Goal: Task Accomplishment & Management: Manage account settings

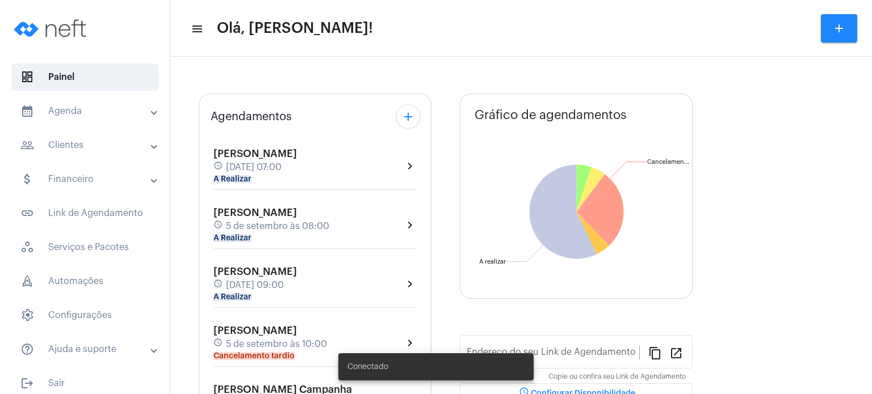
click at [85, 111] on mat-panel-title "calendar_month_outlined Agenda" at bounding box center [85, 111] width 131 height 14
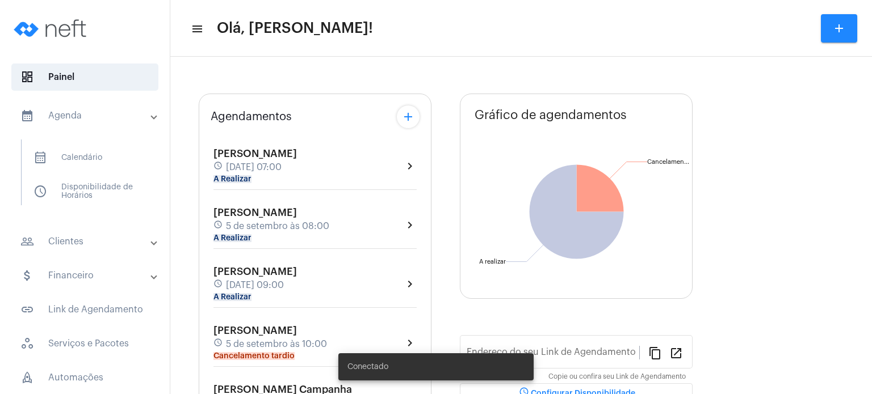
type input "[URL][DOMAIN_NAME]"
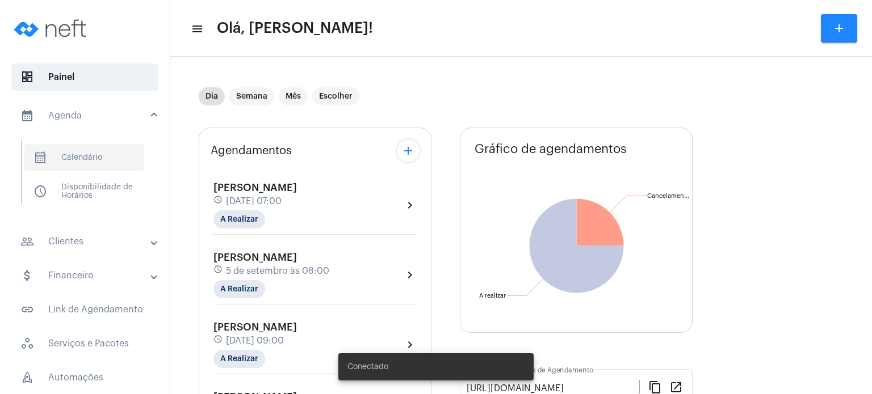
click at [76, 154] on span "calendar_month_outlined Calendário" at bounding box center [84, 157] width 120 height 27
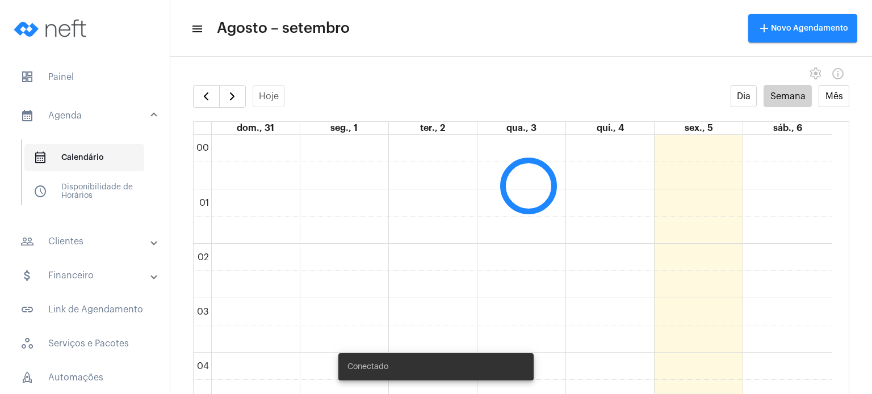
scroll to position [327, 0]
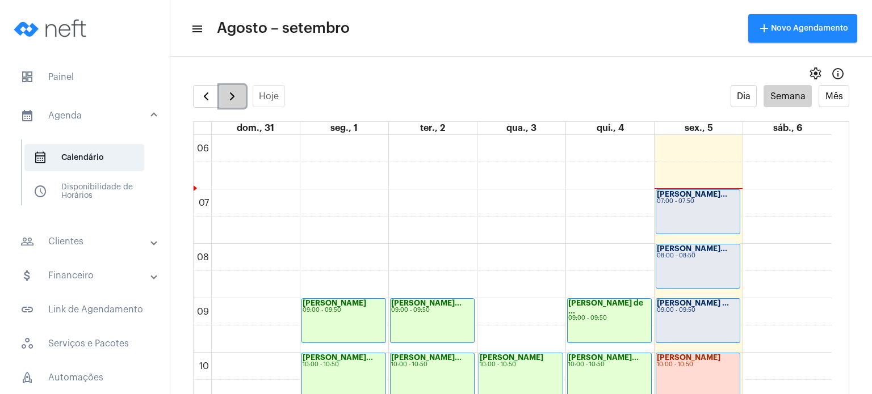
click at [242, 96] on button "button" at bounding box center [232, 96] width 27 height 23
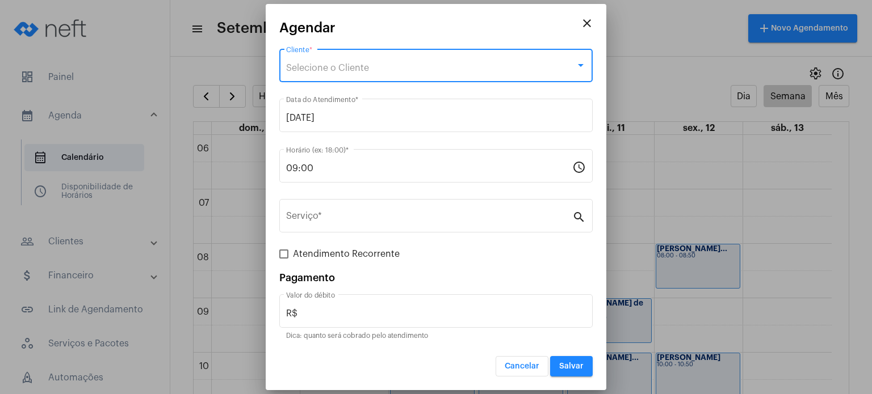
click at [363, 68] on span "Selecione o Cliente" at bounding box center [327, 68] width 83 height 9
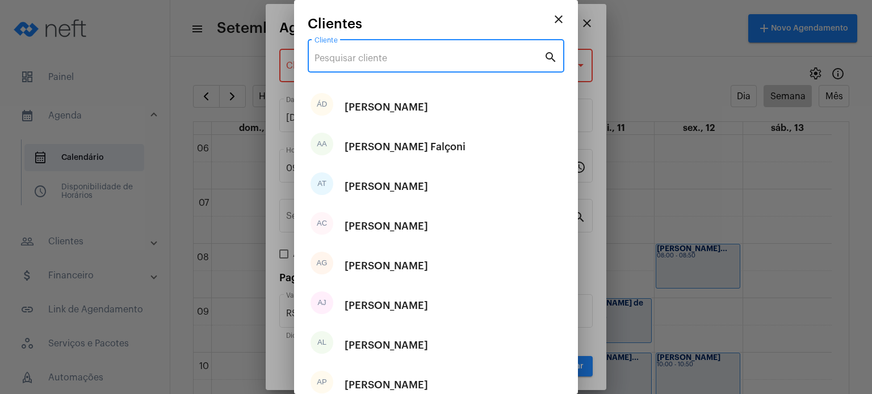
click at [363, 59] on input "Cliente" at bounding box center [428, 58] width 229 height 10
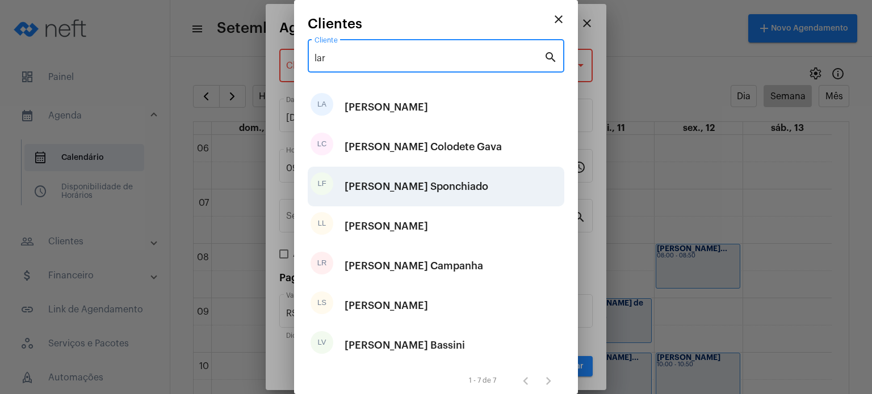
type input "lar"
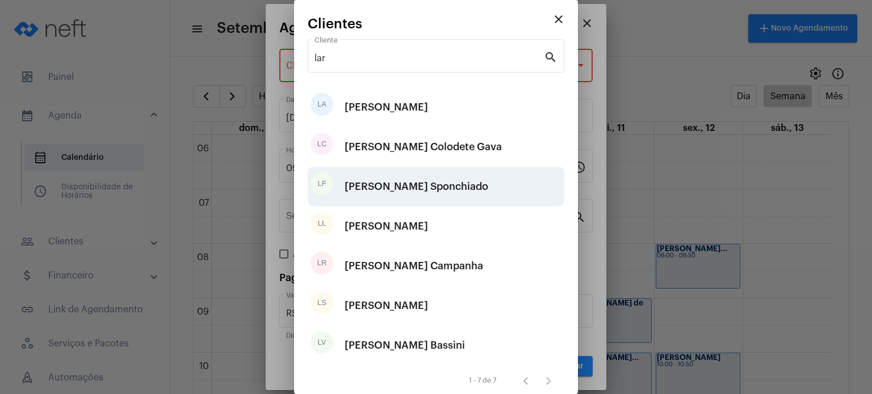
click at [363, 184] on div "[PERSON_NAME] Sponchiado" at bounding box center [416, 187] width 144 height 34
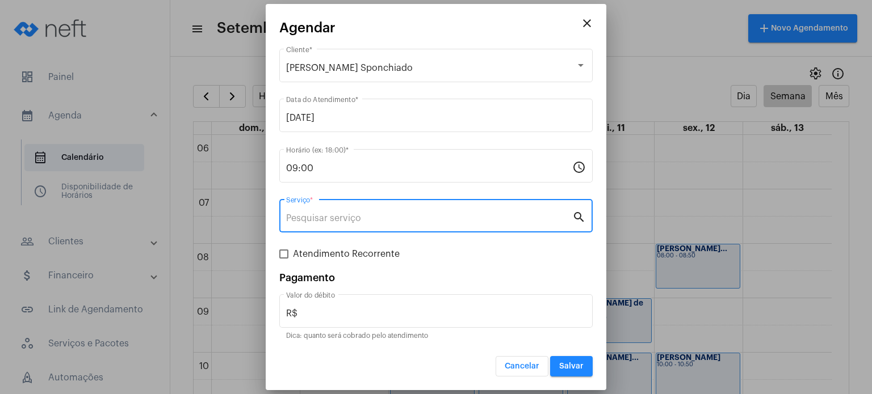
click at [345, 219] on input "Serviço *" at bounding box center [429, 218] width 286 height 10
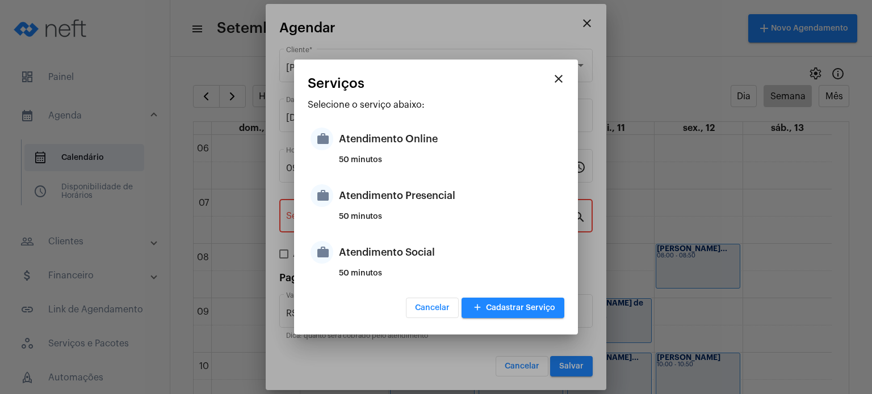
click at [345, 219] on div "50 minutos" at bounding box center [450, 221] width 222 height 17
type input "Atendimento Presencial"
type input "R$ 170"
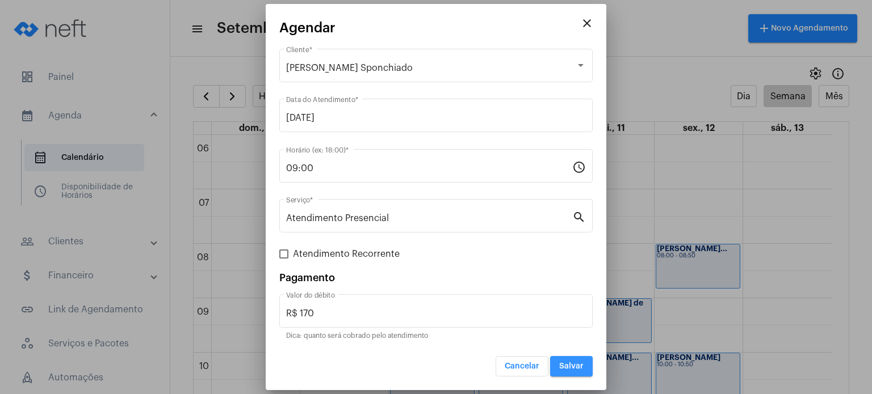
click at [559, 365] on button "Salvar" at bounding box center [571, 366] width 43 height 20
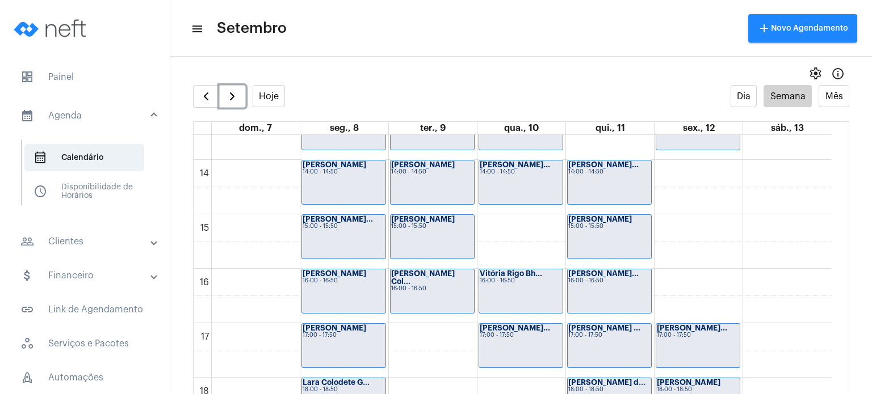
scroll to position [735, 0]
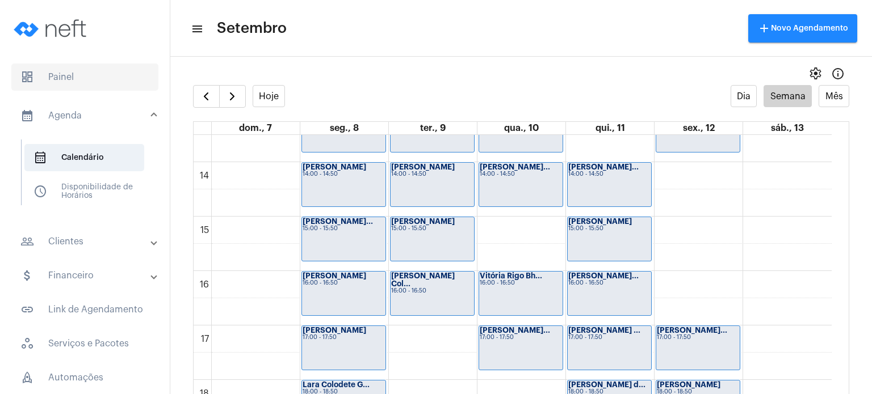
click at [102, 70] on span "dashboard Painel" at bounding box center [84, 77] width 147 height 27
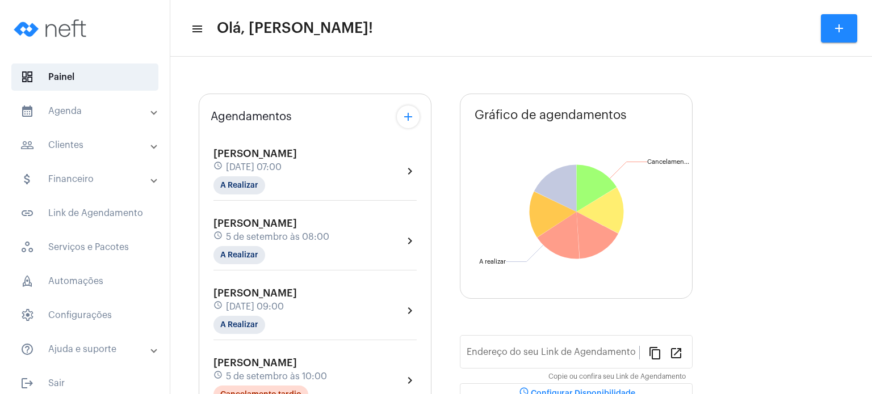
type input "[URL][DOMAIN_NAME]"
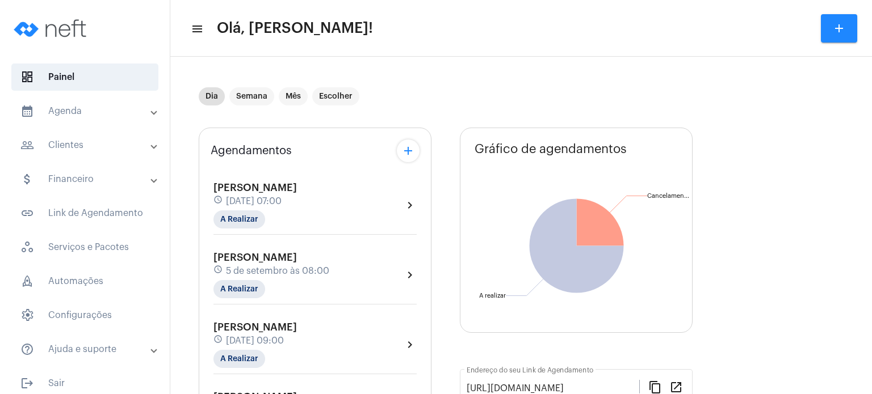
click at [241, 192] on span "[PERSON_NAME]" at bounding box center [254, 188] width 83 height 10
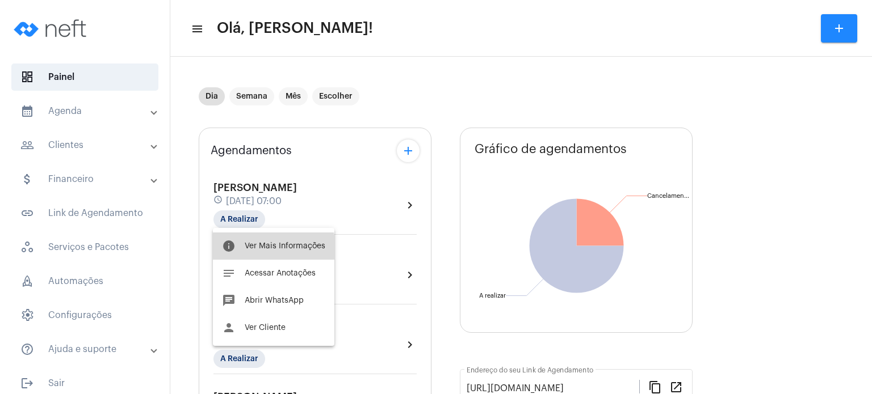
click at [266, 251] on button "info Ver Mais Informações" at bounding box center [273, 246] width 121 height 27
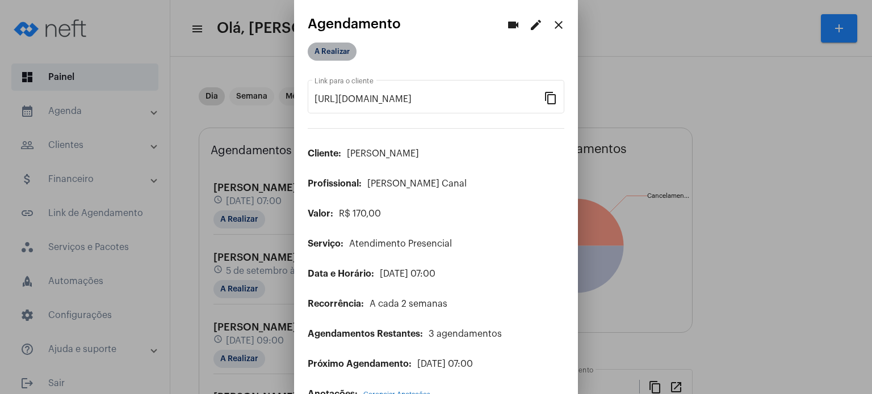
click at [339, 58] on mat-chip "A Realizar" at bounding box center [332, 52] width 49 height 18
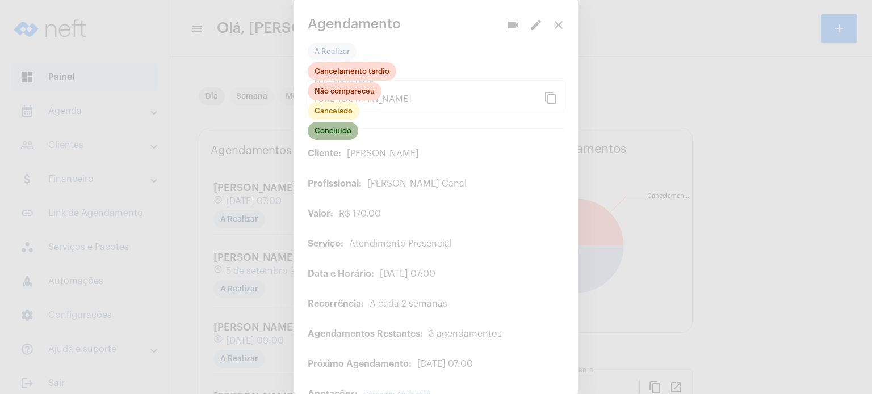
click at [341, 130] on mat-chip "Concluído" at bounding box center [333, 131] width 51 height 18
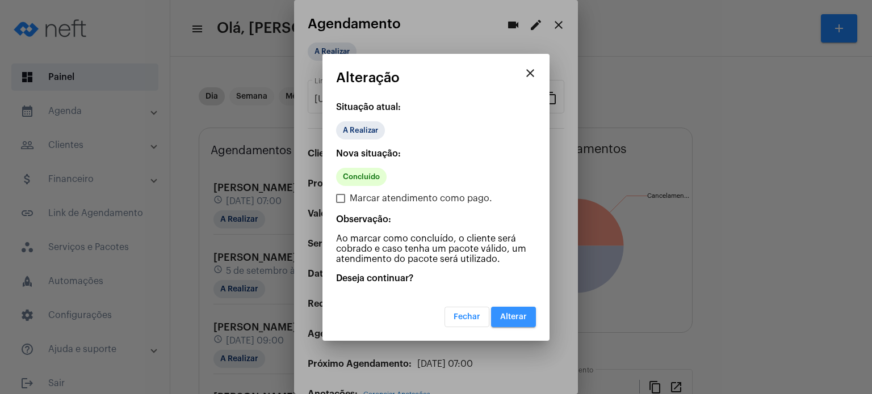
click at [520, 310] on button "Alterar" at bounding box center [513, 317] width 45 height 20
